Goal: Information Seeking & Learning: Learn about a topic

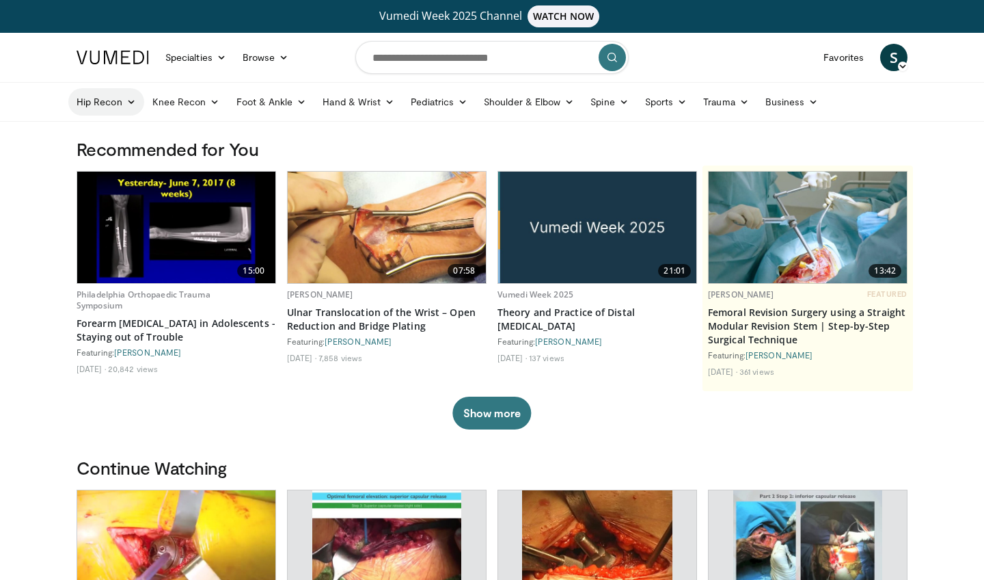
click at [129, 101] on icon at bounding box center [131, 102] width 10 height 10
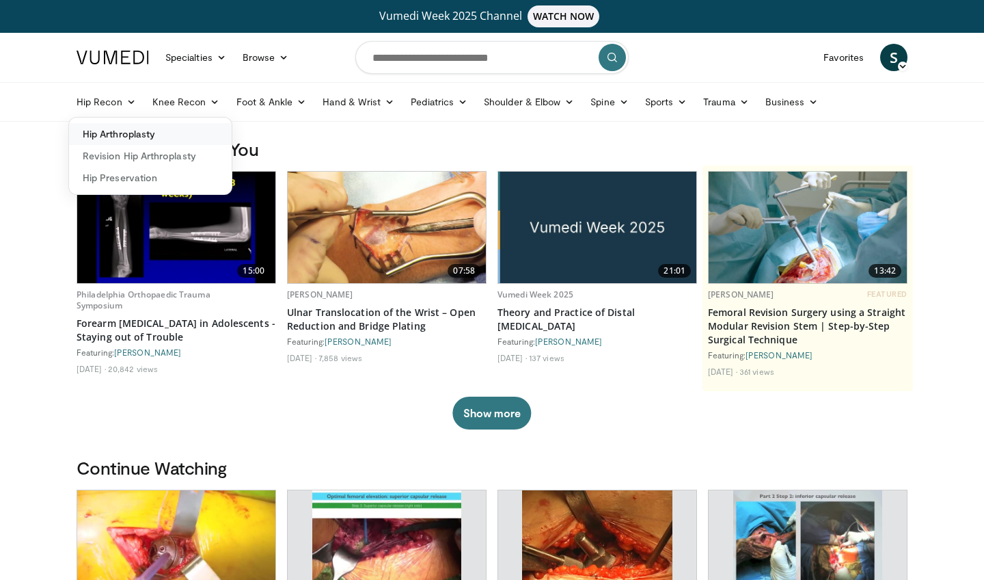
click at [123, 133] on link "Hip Arthroplasty" at bounding box center [150, 134] width 163 height 22
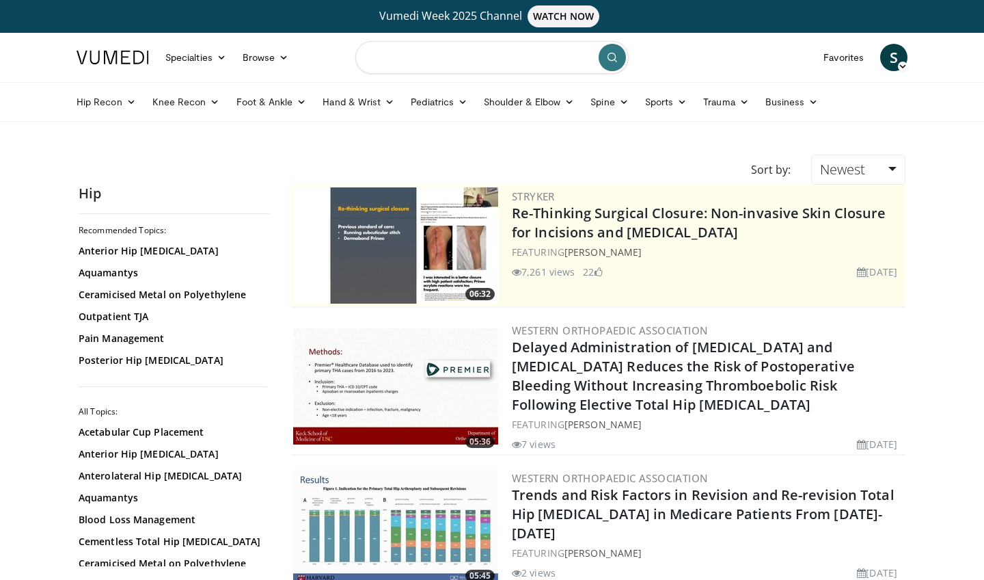
click at [408, 59] on input "Search topics, interventions" at bounding box center [492, 57] width 273 height 33
type input "**********"
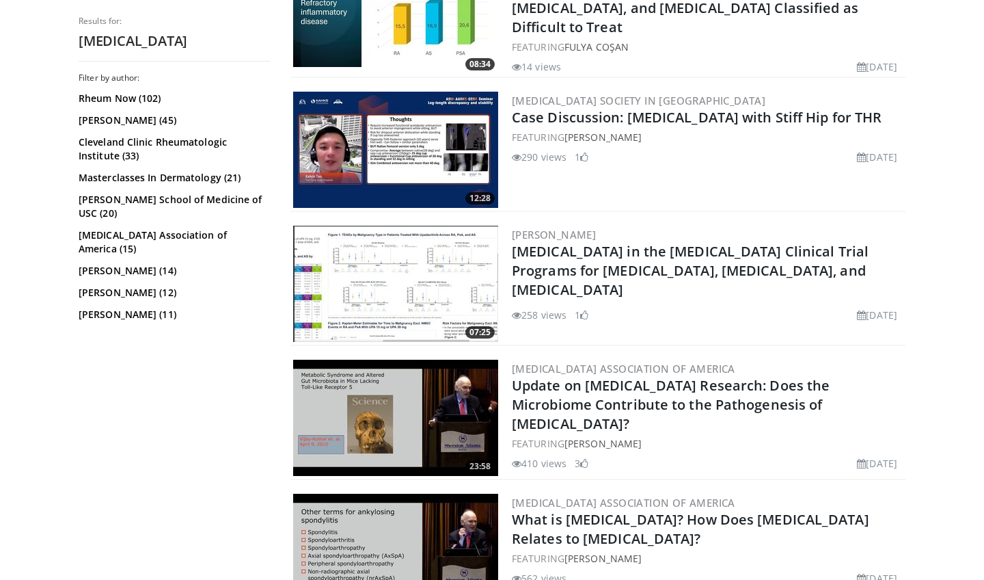
scroll to position [1328, 0]
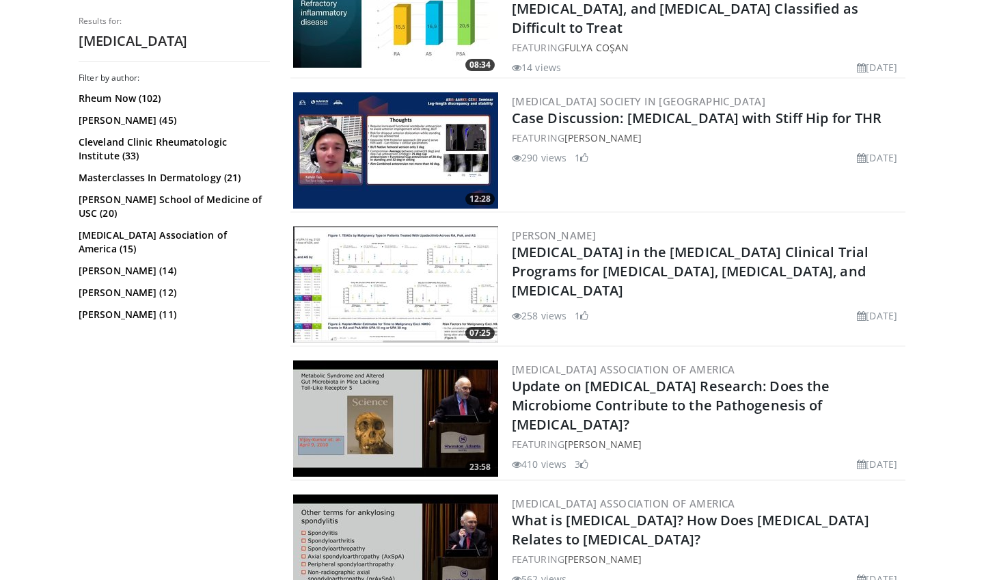
click at [420, 148] on img at bounding box center [395, 150] width 205 height 116
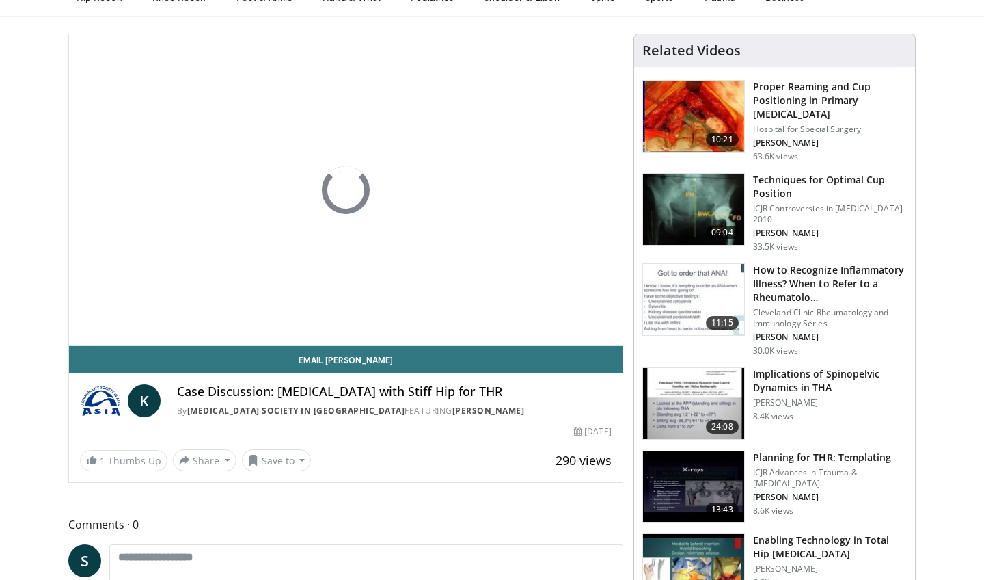
scroll to position [102, 0]
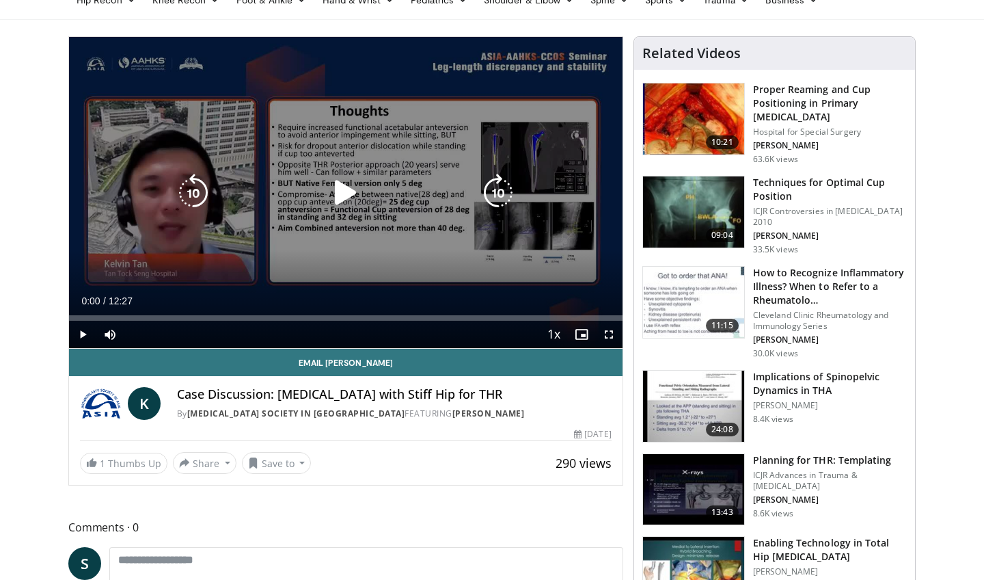
click at [343, 193] on icon "Video Player" at bounding box center [346, 193] width 38 height 38
